Goal: Contribute content: Add original content to the website for others to see

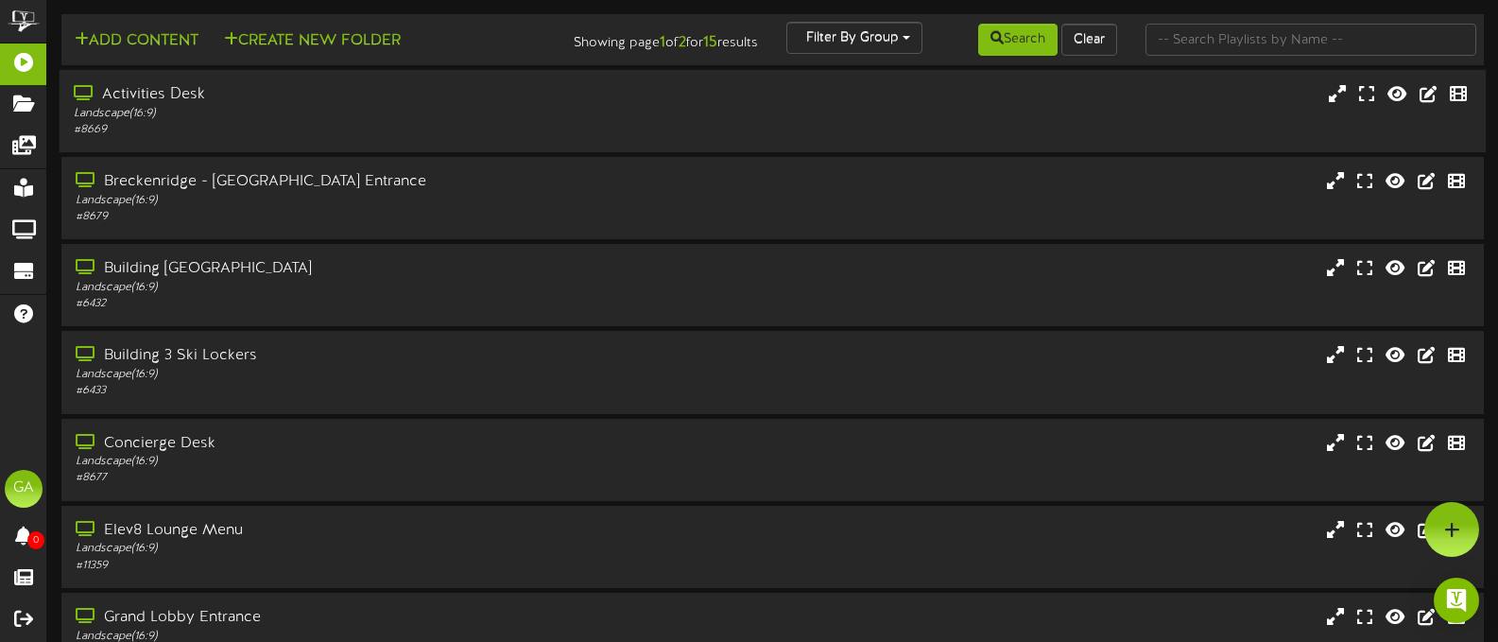
click at [127, 97] on div "Activities Desk" at bounding box center [357, 95] width 566 height 22
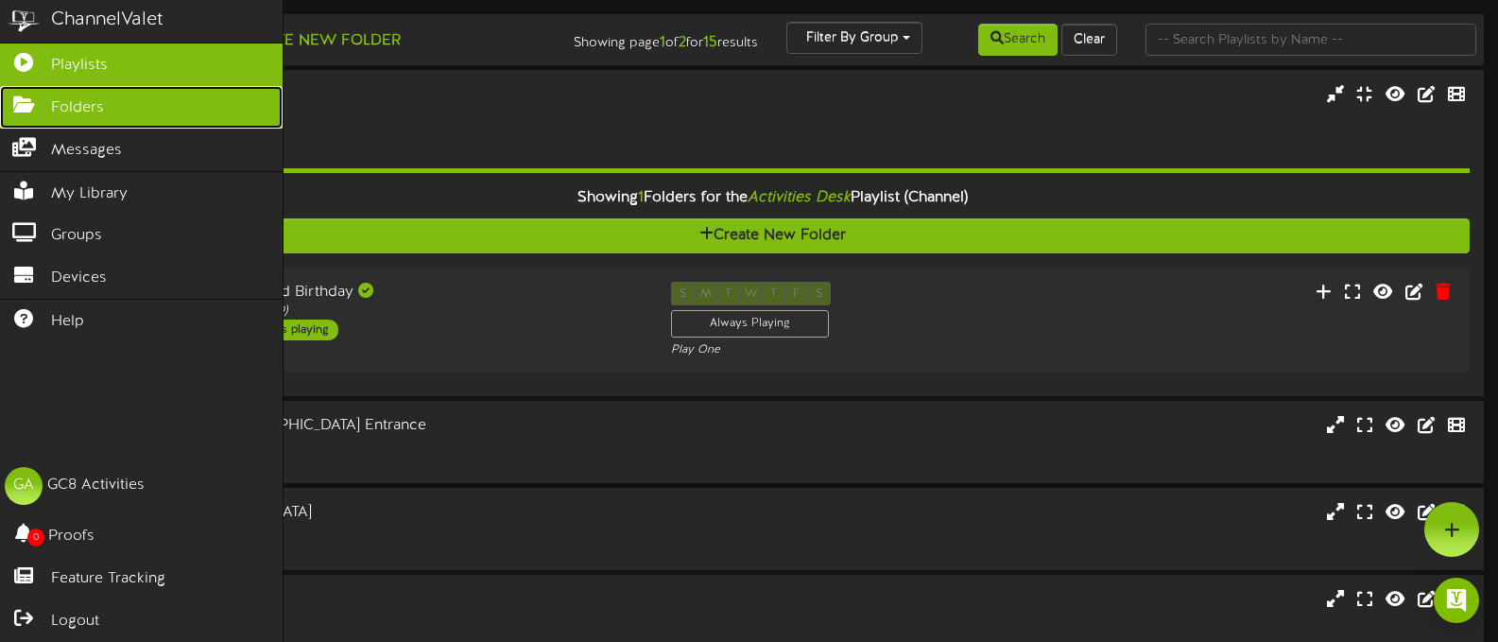
click at [29, 110] on icon at bounding box center [23, 102] width 47 height 14
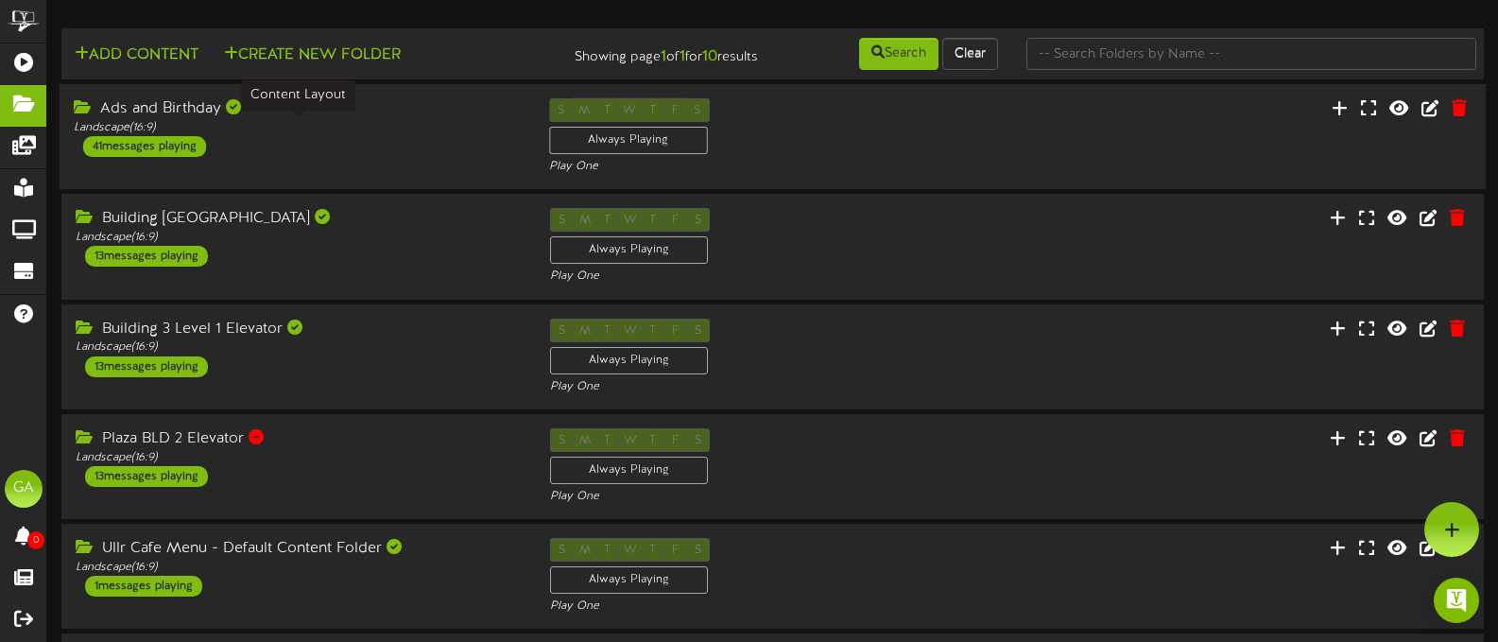
click at [265, 130] on div "Landscape ( 16:9 )" at bounding box center [297, 128] width 447 height 16
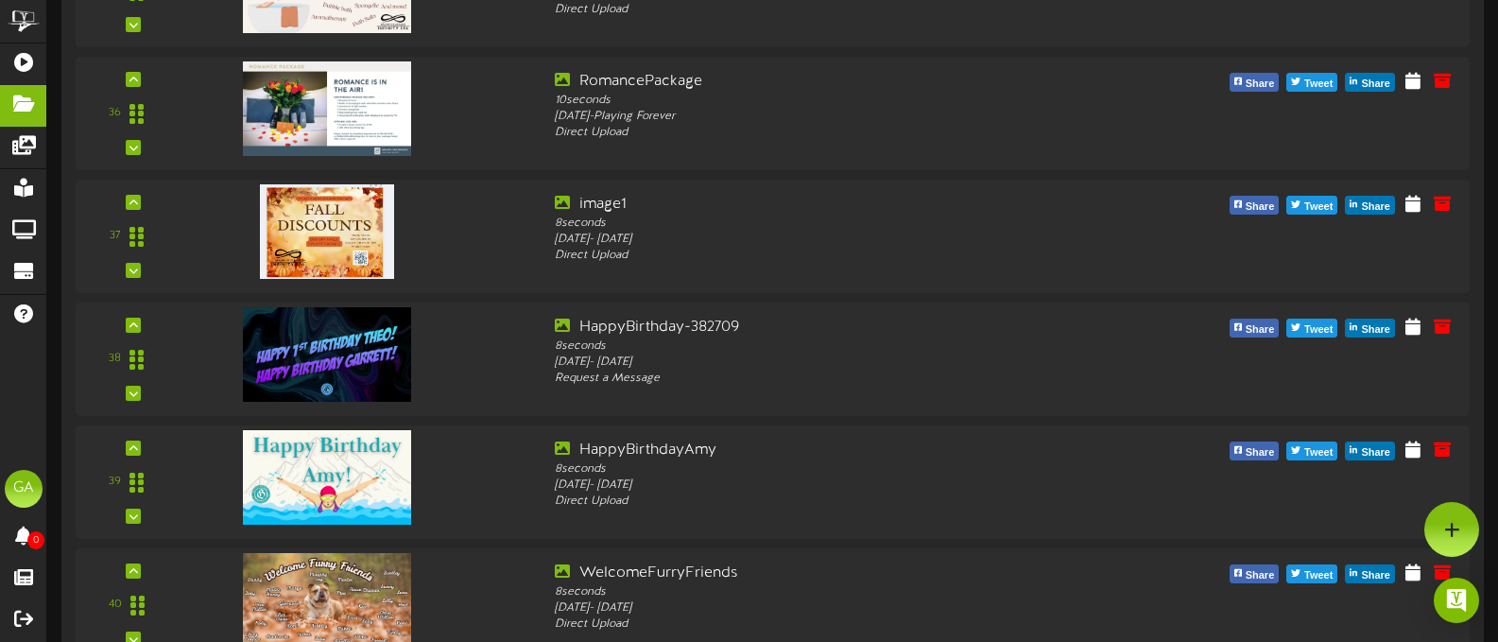
scroll to position [3779, 0]
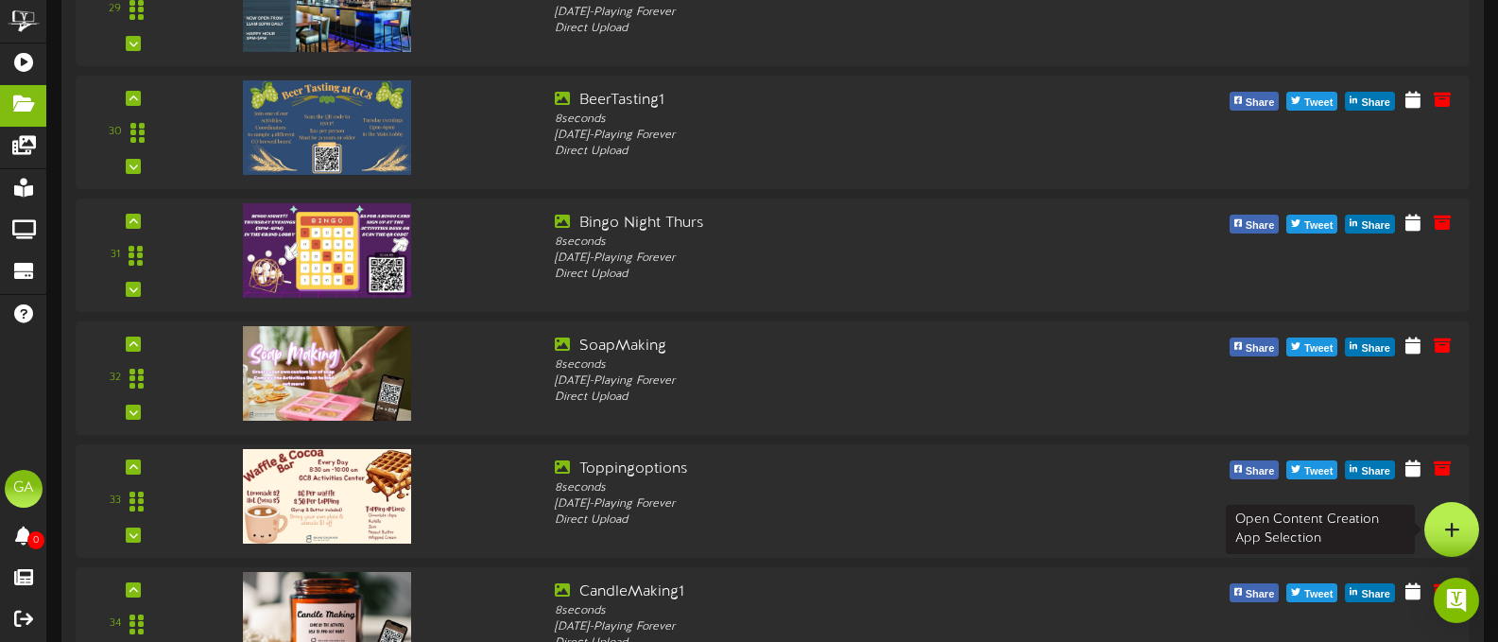
click at [1443, 539] on div at bounding box center [1451, 529] width 55 height 55
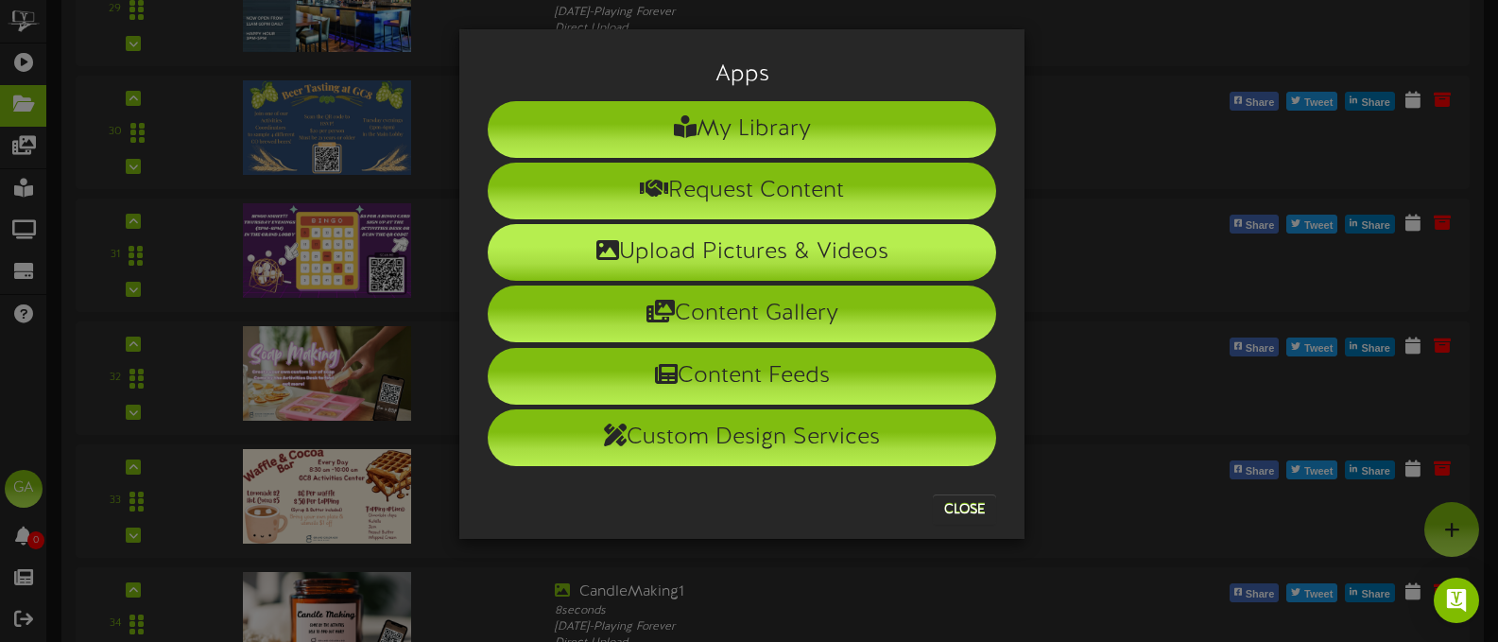
click at [703, 262] on li "Upload Pictures & Videos" at bounding box center [742, 252] width 508 height 57
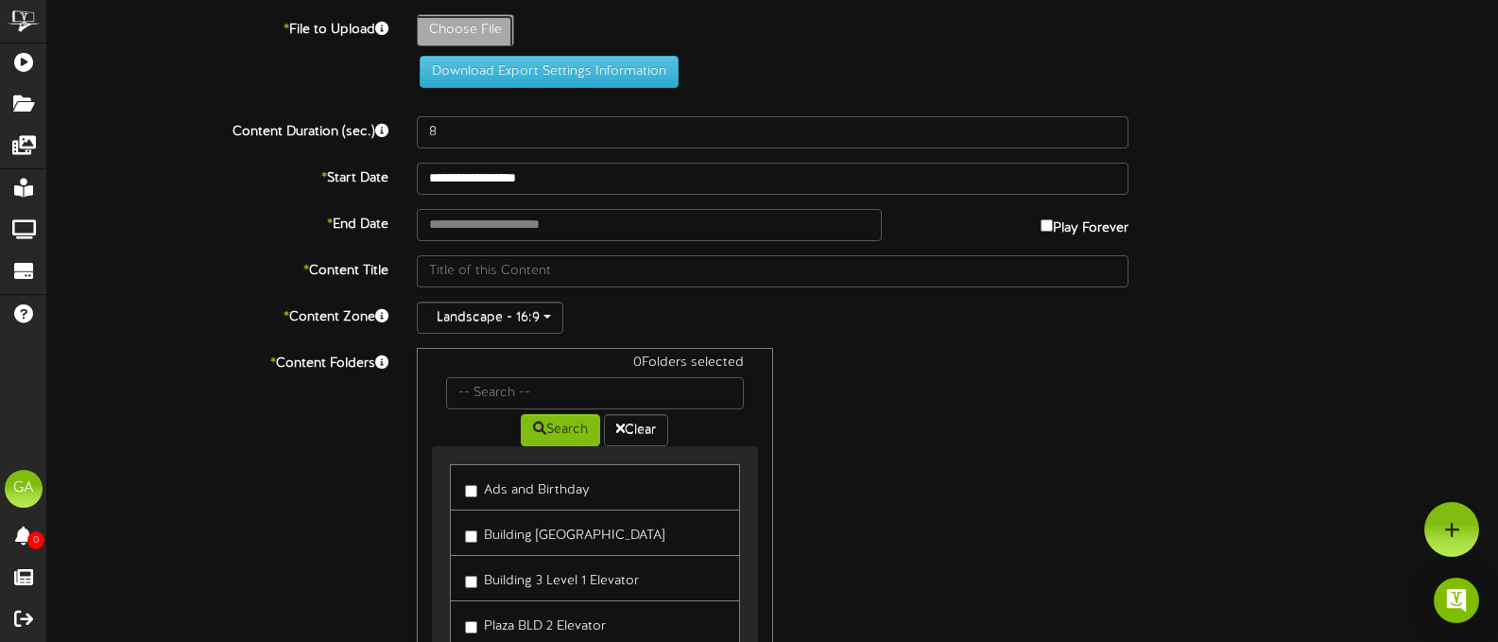
type input "**********"
type input "NewActivities"
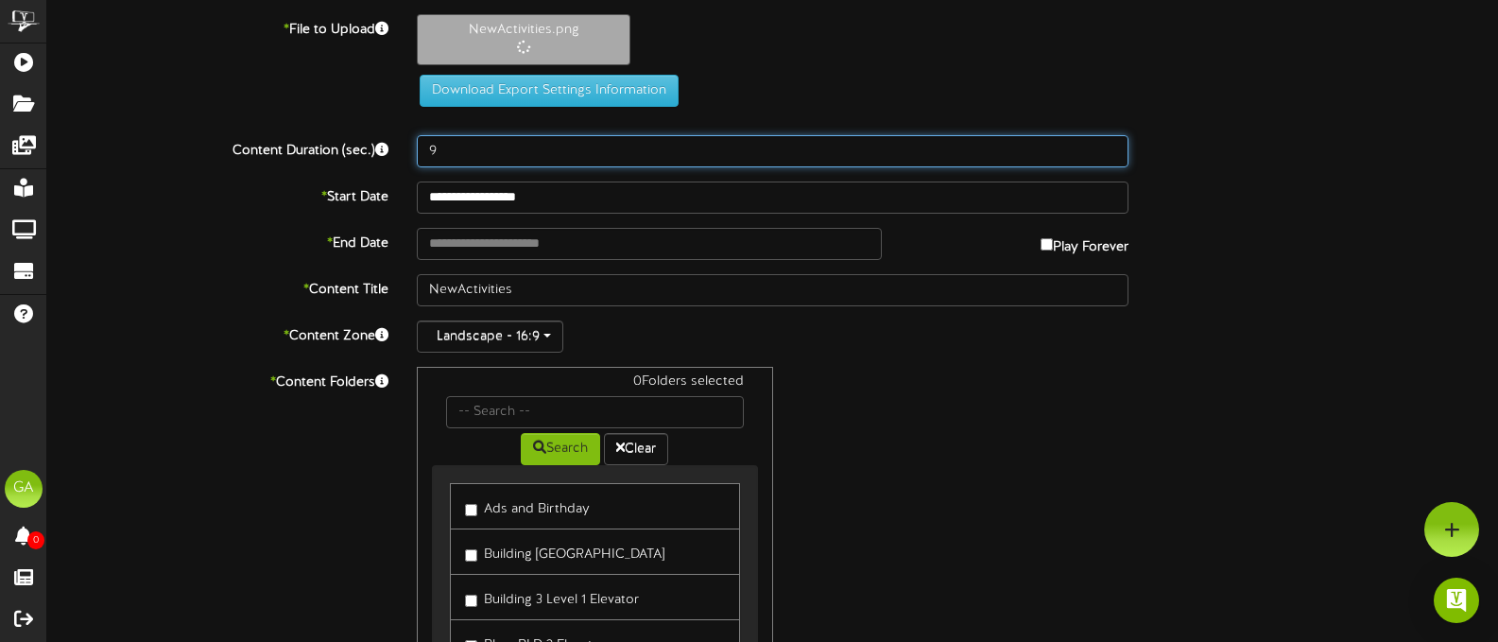
click at [1110, 147] on input "9" at bounding box center [772, 151] width 711 height 32
type input "10"
click at [1110, 147] on input "10" at bounding box center [772, 151] width 711 height 32
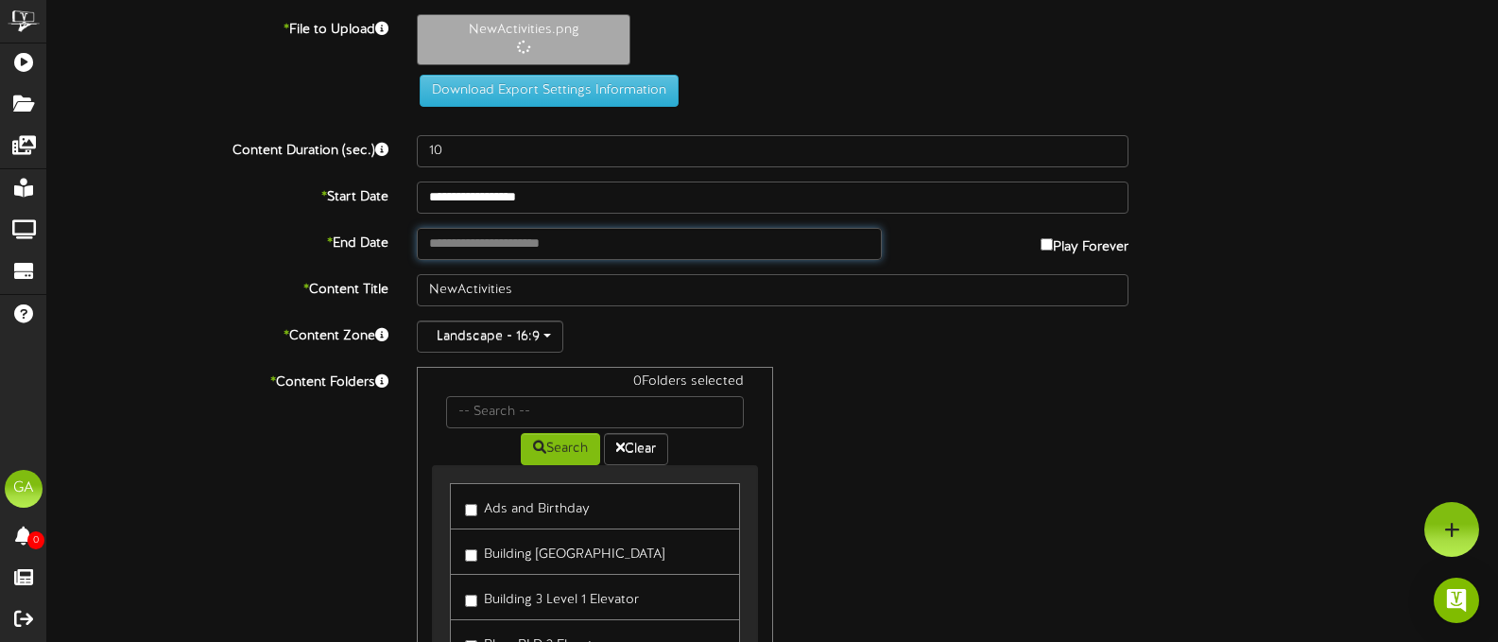
click at [775, 231] on input "text" at bounding box center [649, 244] width 465 height 32
type input "**********"
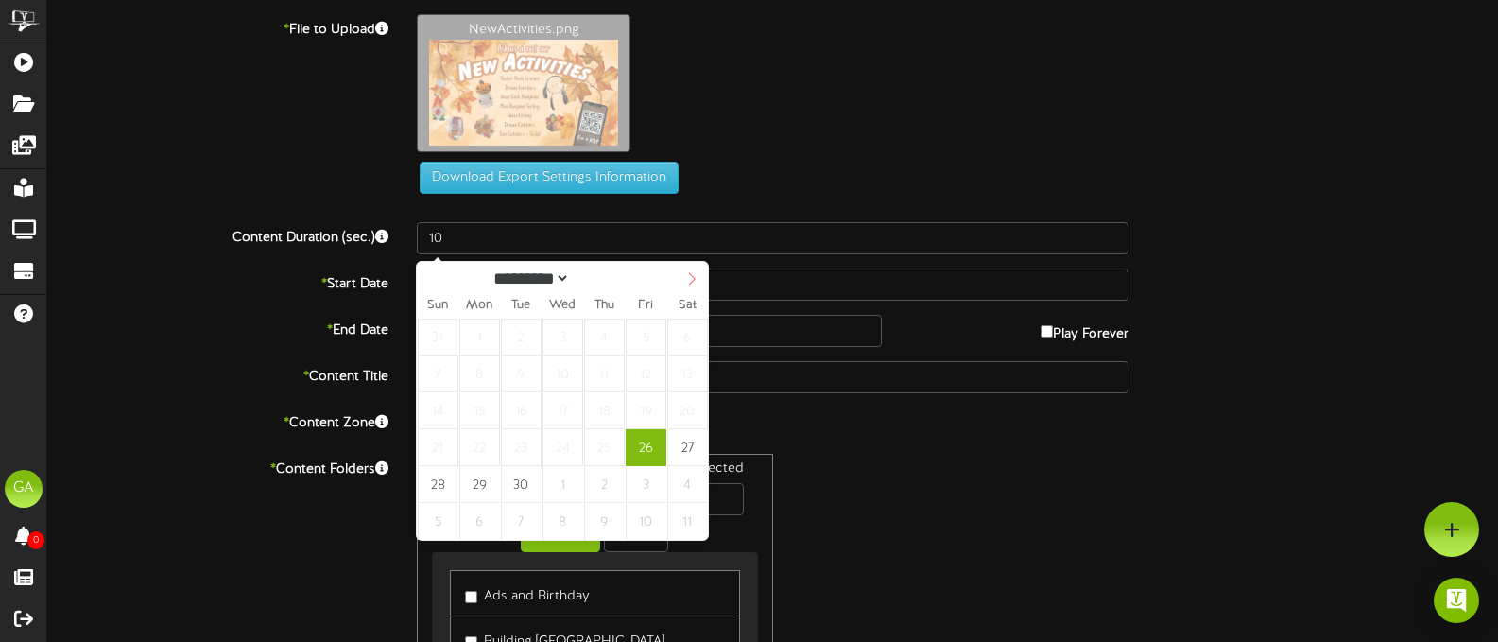
select select "*"
click at [694, 276] on icon at bounding box center [691, 278] width 13 height 13
type input "**********"
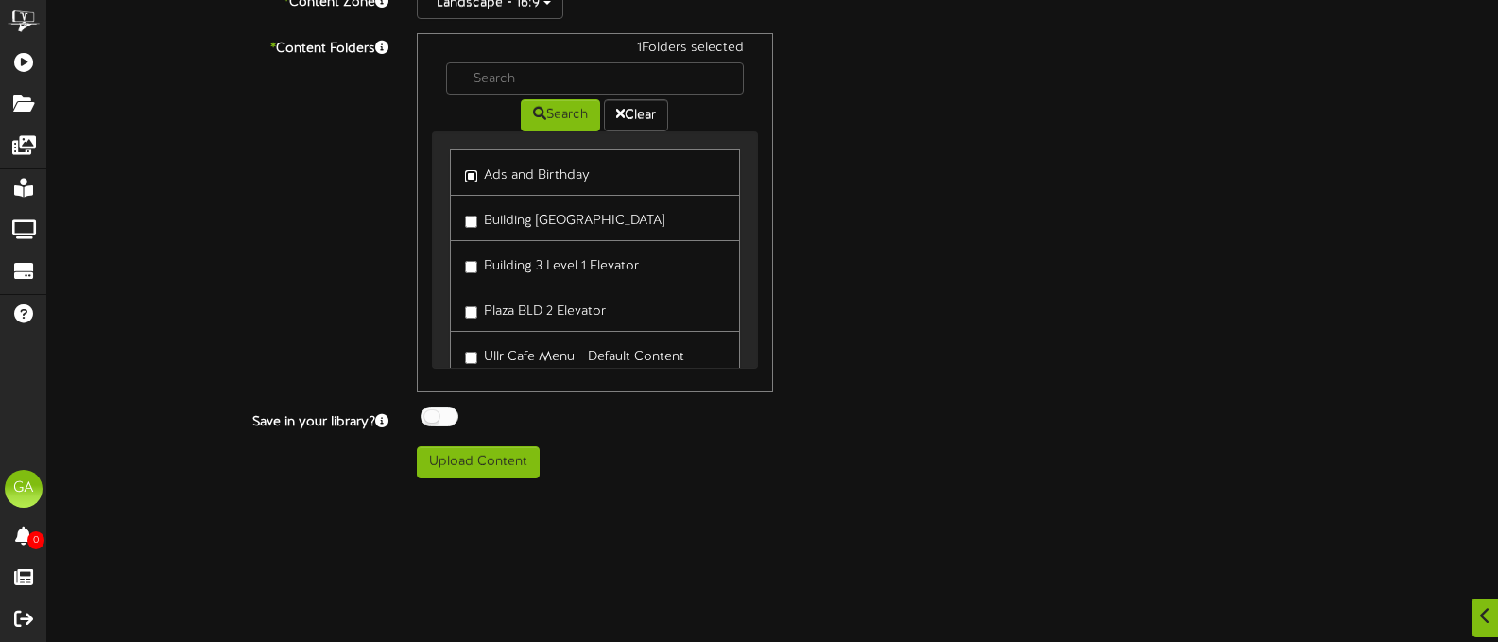
scroll to position [472, 0]
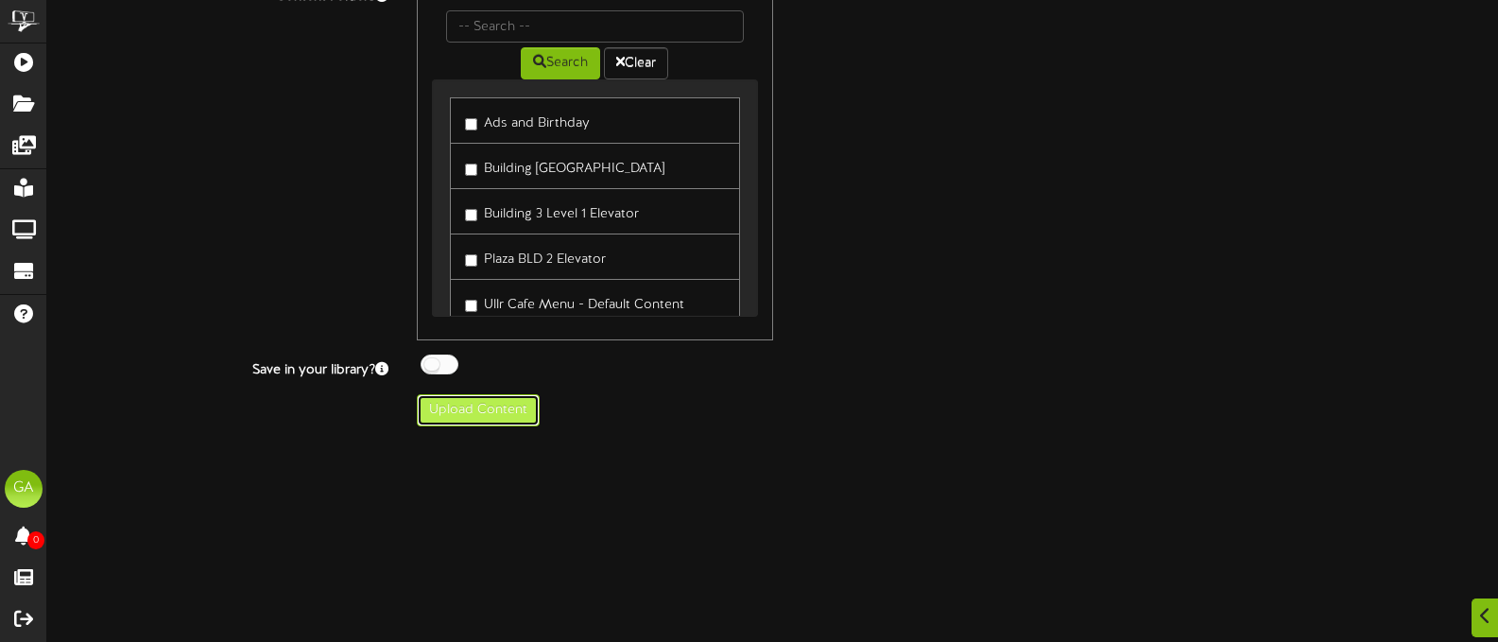
click at [485, 406] on button "Upload Content" at bounding box center [478, 410] width 123 height 32
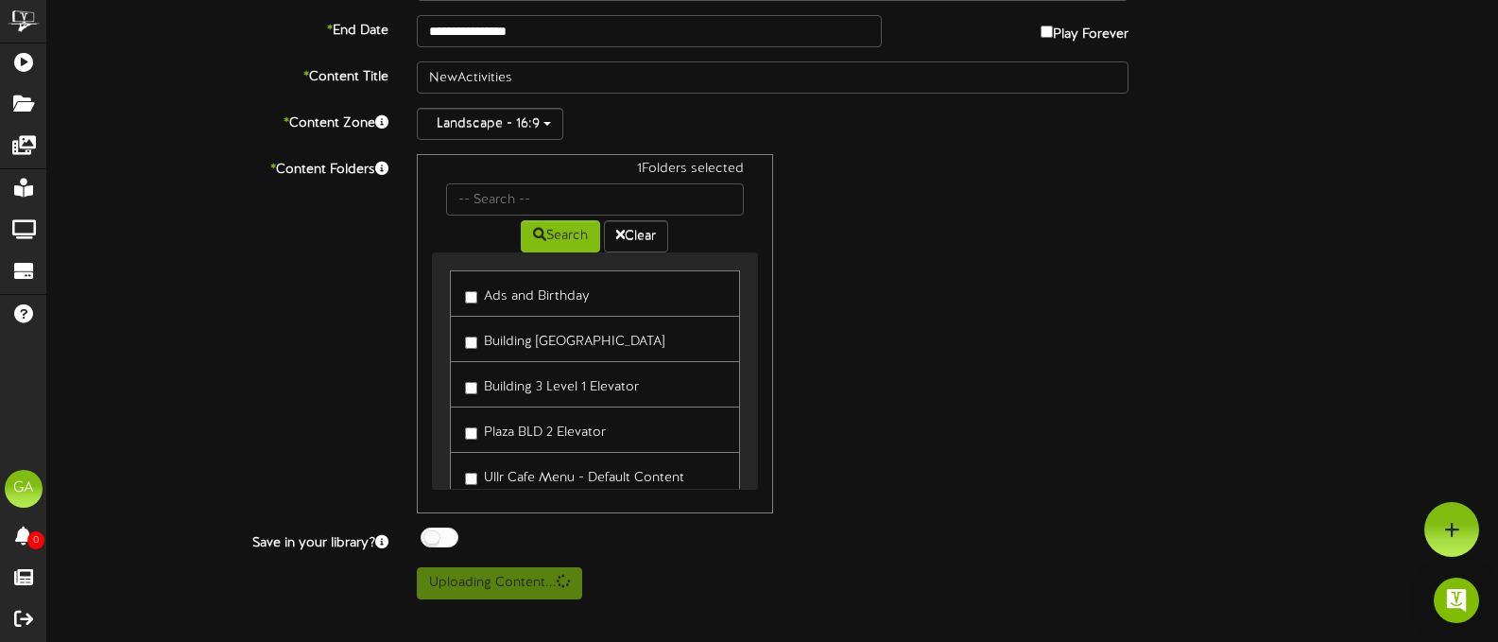
scroll to position [283, 0]
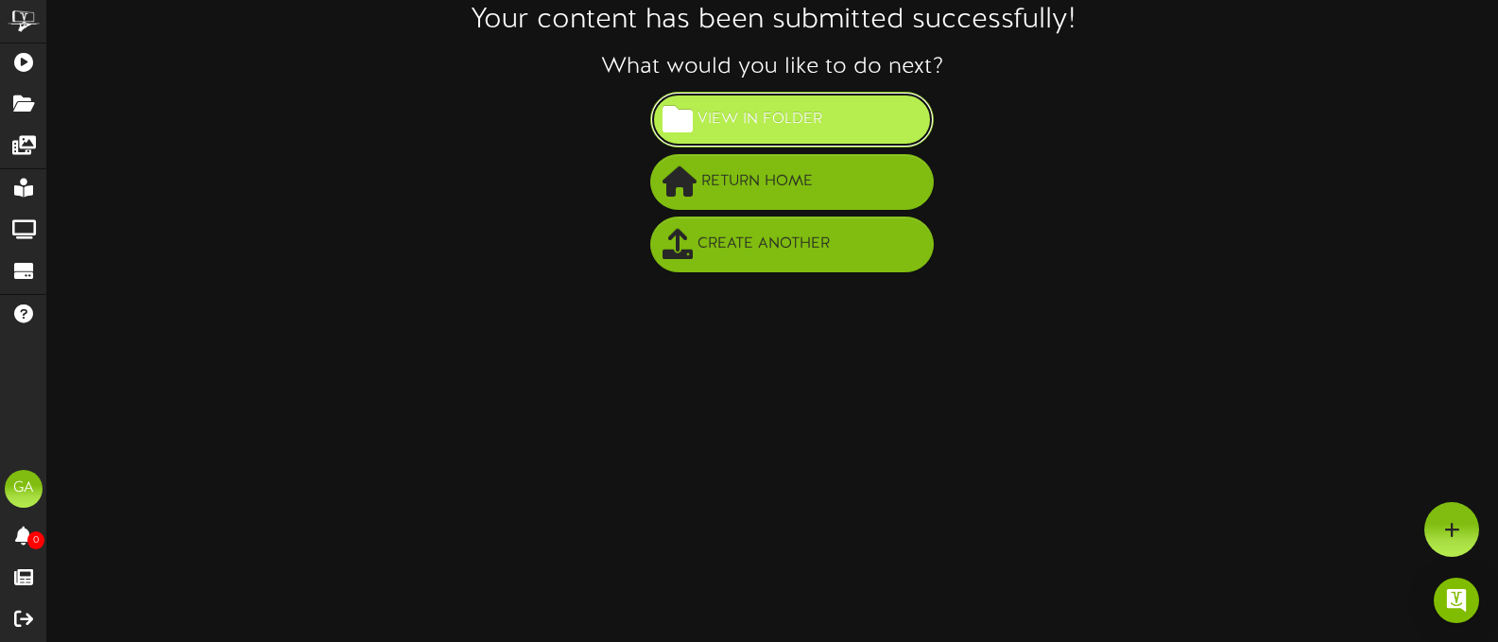
click at [796, 128] on span "View in Folder" at bounding box center [760, 119] width 134 height 31
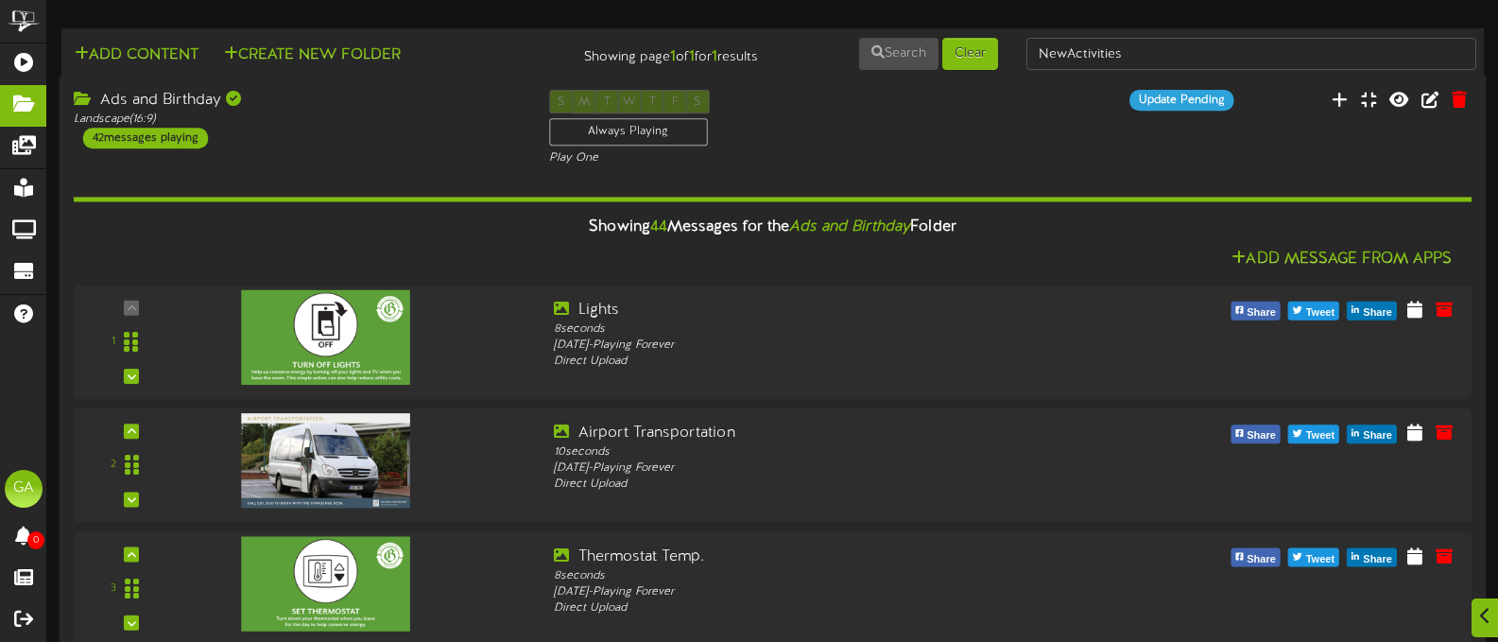
scroll to position [3874, 0]
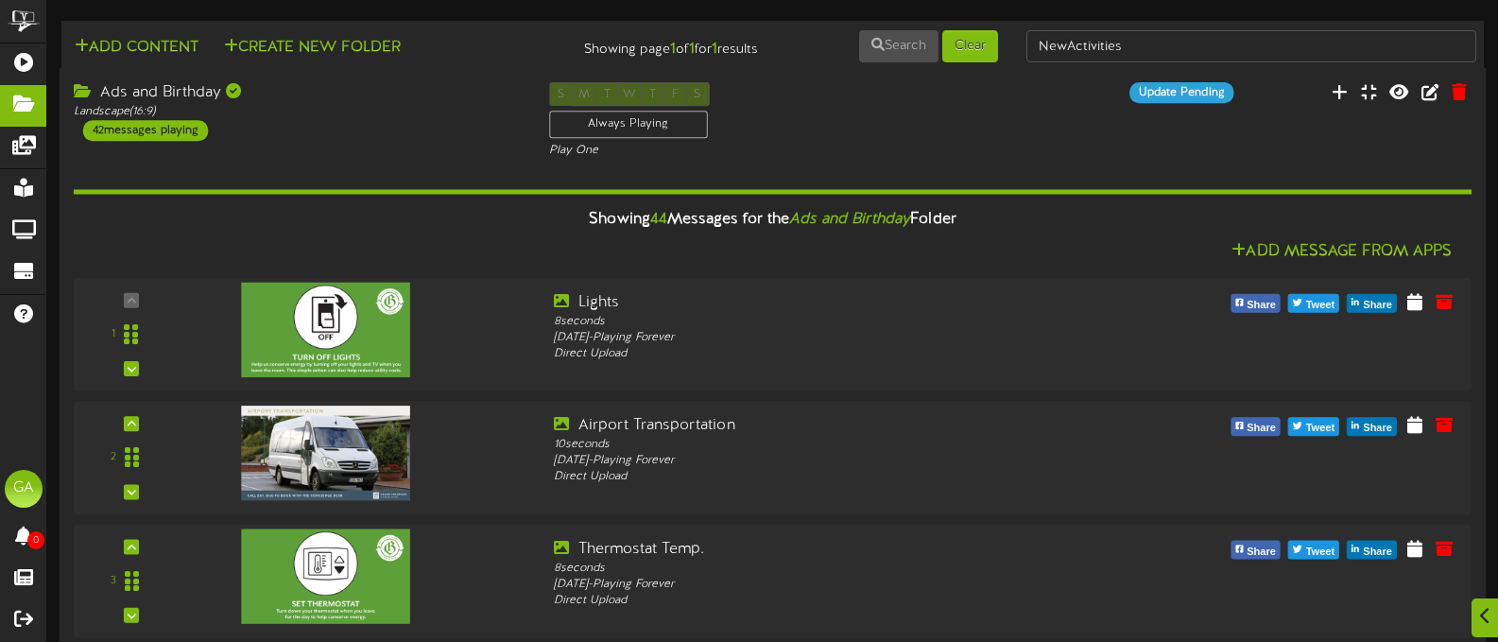
scroll to position [0, 0]
